Goal: Unclear

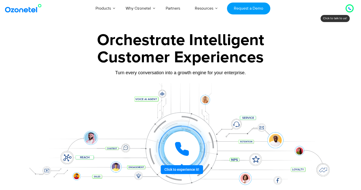
click at [180, 153] on icon at bounding box center [181, 148] width 15 height 15
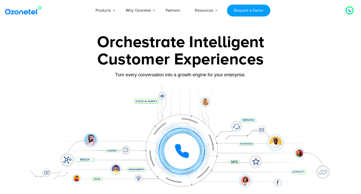
scroll to position [40, 0]
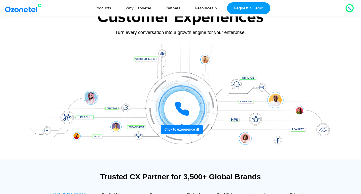
click at [185, 121] on div at bounding box center [181, 108] width 35 height 35
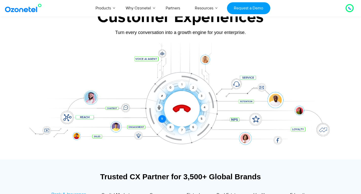
click at [161, 119] on div "9" at bounding box center [162, 119] width 8 height 8
click at [171, 129] on div "8" at bounding box center [171, 127] width 8 height 8
click at [162, 115] on div "9" at bounding box center [162, 119] width 8 height 8
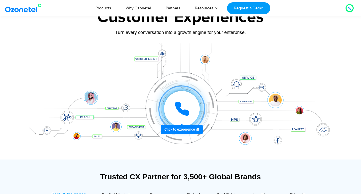
click at [173, 105] on div at bounding box center [181, 108] width 35 height 35
